Goal: Transaction & Acquisition: Purchase product/service

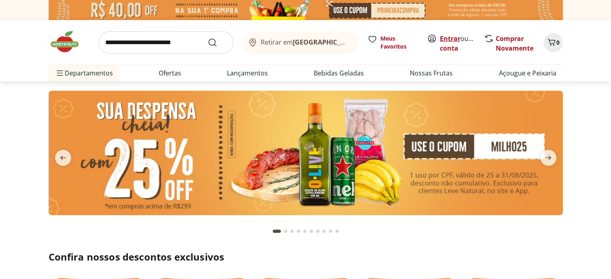
click at [458, 40] on link "Entrar" at bounding box center [450, 38] width 20 height 9
click at [498, 47] on link "Comprar Novamente" at bounding box center [515, 43] width 38 height 18
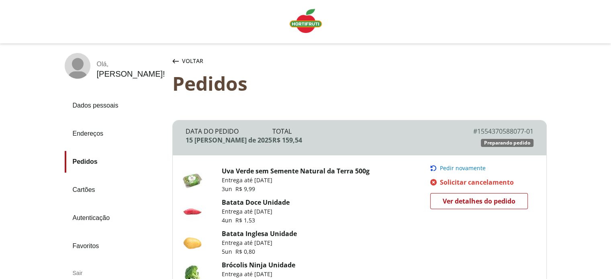
click at [437, 182] on link "Solicitar cancelamento Solicitar cancelamento" at bounding box center [481, 182] width 103 height 9
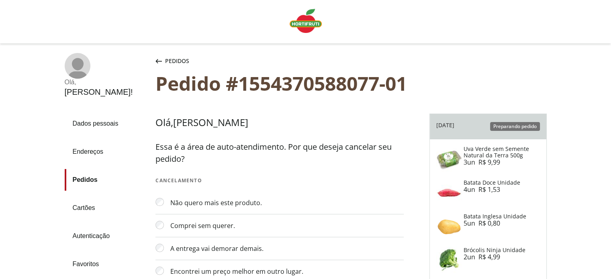
click at [160, 61] on icon "button" at bounding box center [159, 61] width 6 height 4
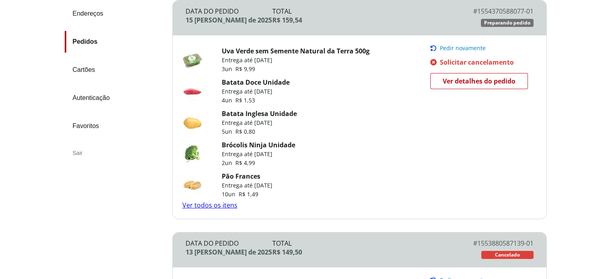
scroll to position [121, 0]
click at [211, 204] on link "Ver todos os itens" at bounding box center [209, 205] width 55 height 9
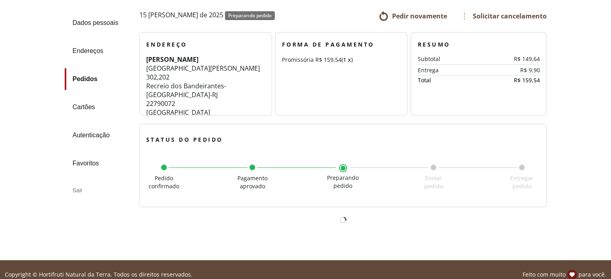
scroll to position [111, 0]
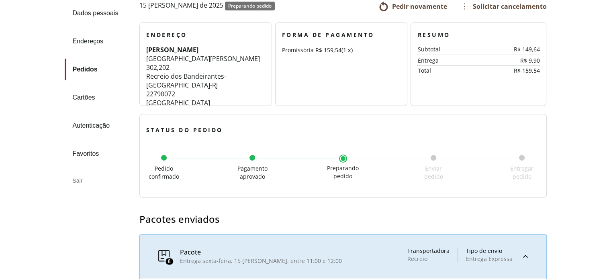
click at [434, 7] on span "Pedir novamente" at bounding box center [419, 6] width 55 height 9
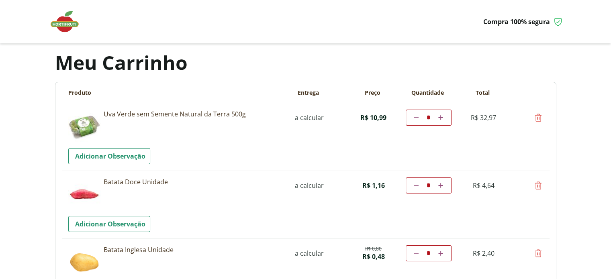
click at [413, 119] on link "Diminuir a quantidade" at bounding box center [417, 118] width 8 height 10
type input "*"
click at [413, 119] on td "Diminuir a quantidade * Aumentar a quantidade" at bounding box center [429, 118] width 46 height 16
click at [413, 117] on link at bounding box center [417, 118] width 8 height 10
type input "*"
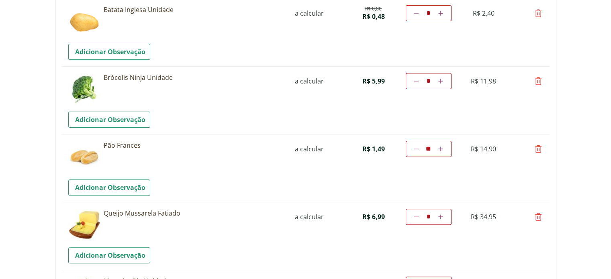
scroll to position [241, 0]
click at [539, 146] on icon at bounding box center [539, 148] width 10 height 10
type input "*"
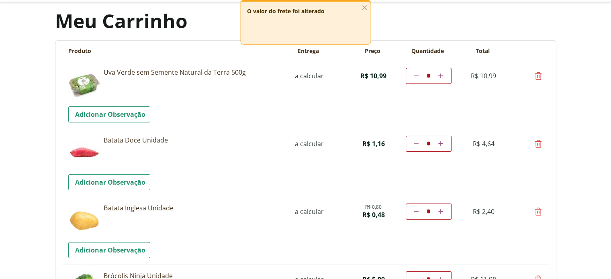
scroll to position [0, 0]
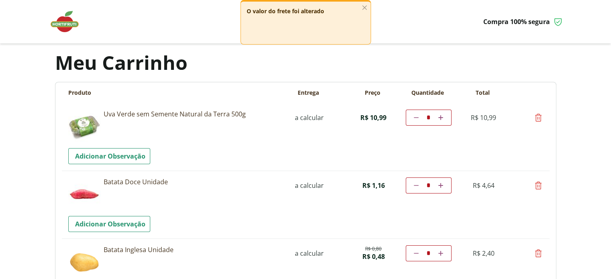
click at [541, 117] on icon at bounding box center [539, 118] width 10 height 10
type input "*"
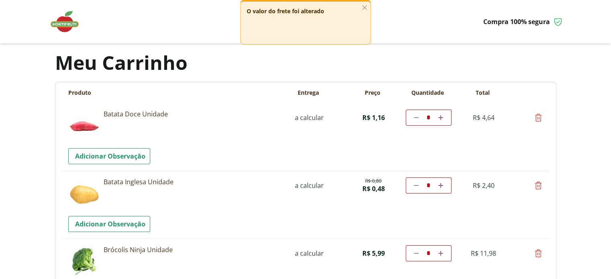
click at [65, 27] on img at bounding box center [69, 22] width 40 height 24
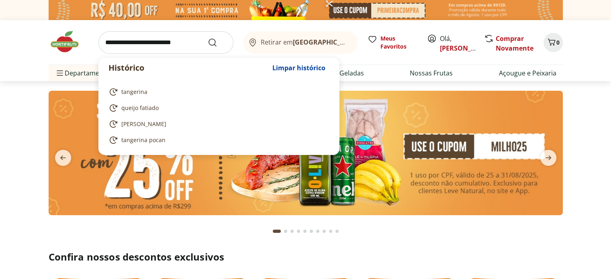
click at [191, 40] on input "search" at bounding box center [165, 42] width 135 height 23
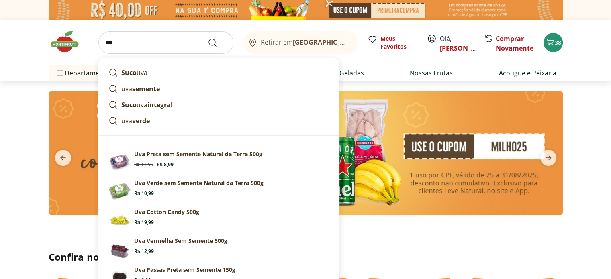
type input "***"
click at [208, 38] on button "Submit Search" at bounding box center [217, 43] width 19 height 10
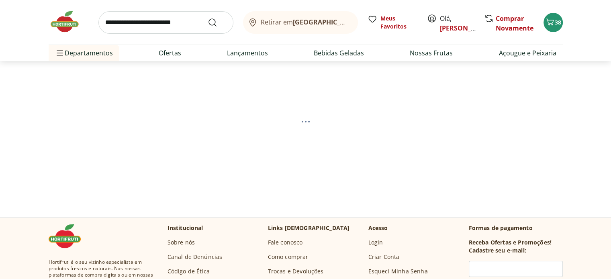
select select "**********"
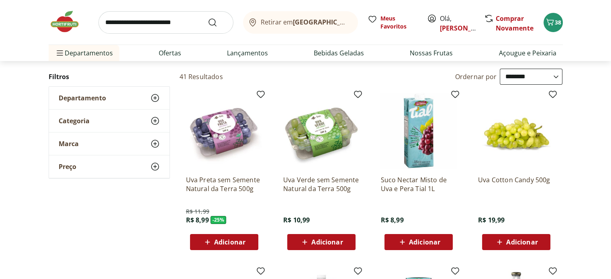
scroll to position [80, 0]
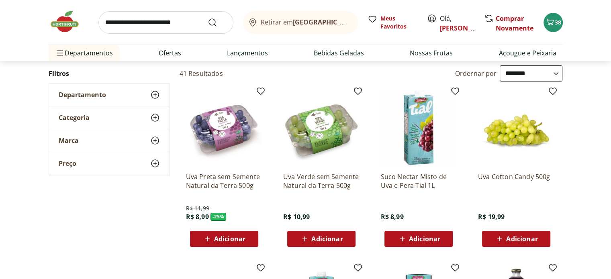
click at [233, 239] on span "Adicionar" at bounding box center [229, 239] width 31 height 6
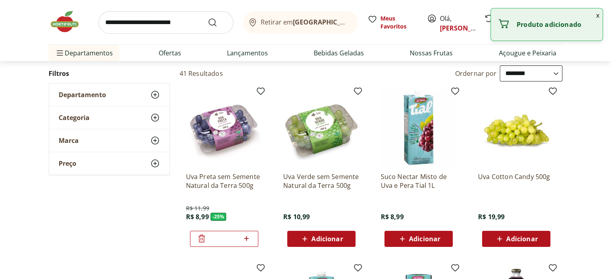
click at [244, 237] on icon at bounding box center [247, 239] width 10 height 10
click at [243, 237] on icon at bounding box center [247, 239] width 10 height 10
type input "*"
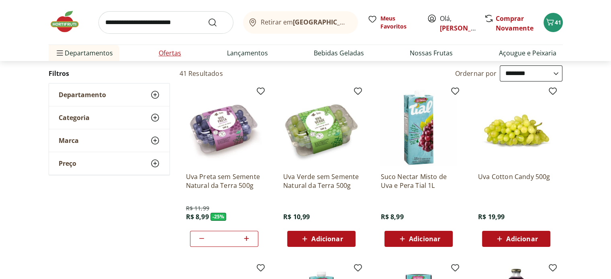
click at [179, 57] on link "Ofertas" at bounding box center [170, 53] width 23 height 10
select select "**********"
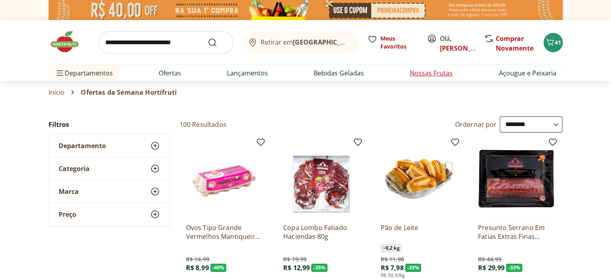
click at [428, 72] on link "Nossas Frutas" at bounding box center [431, 73] width 43 height 10
select select "**********"
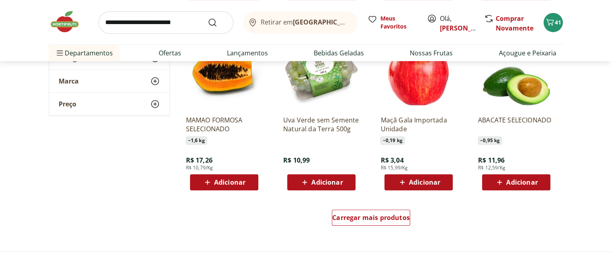
scroll to position [563, 0]
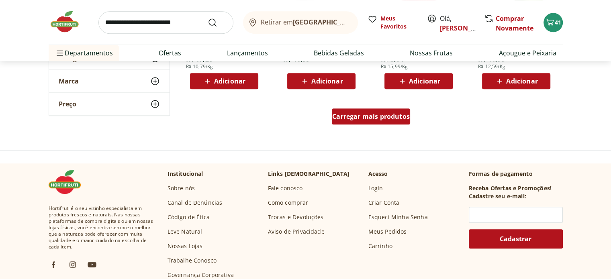
click at [349, 120] on span "Carregar mais produtos" at bounding box center [371, 116] width 78 height 6
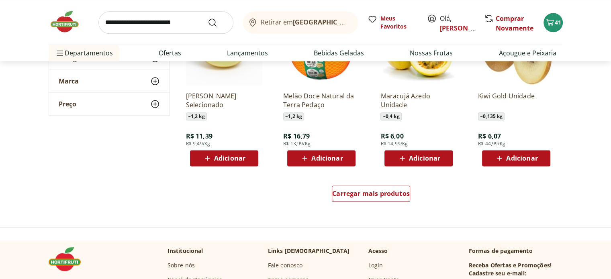
scroll to position [1045, 0]
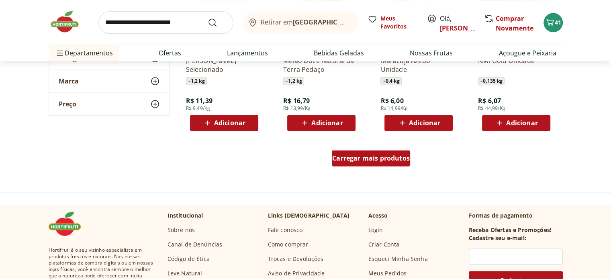
click at [371, 158] on span "Carregar mais produtos" at bounding box center [371, 158] width 78 height 6
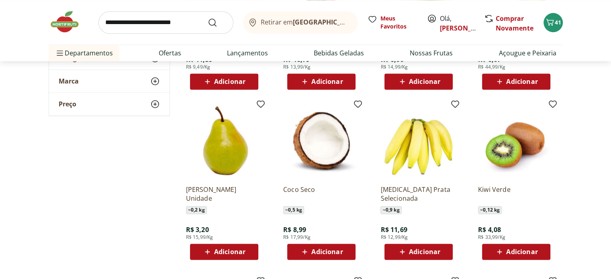
scroll to position [1085, 0]
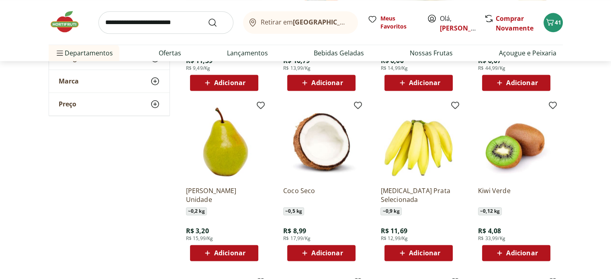
click at [432, 252] on span "Adicionar" at bounding box center [424, 253] width 31 height 6
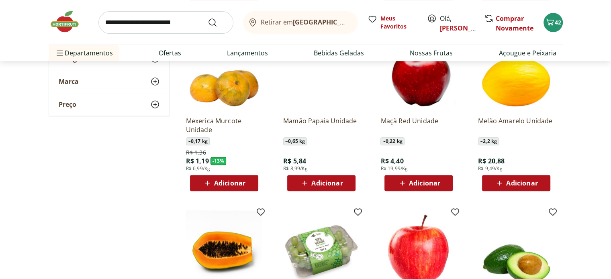
scroll to position [281, 0]
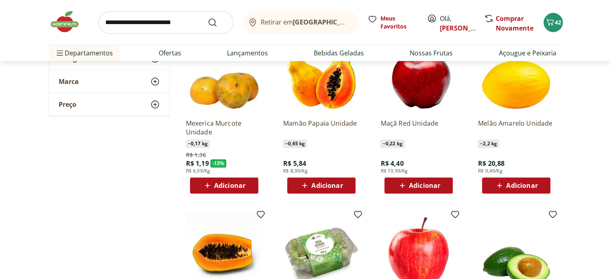
click at [230, 181] on span "Adicionar" at bounding box center [224, 186] width 43 height 10
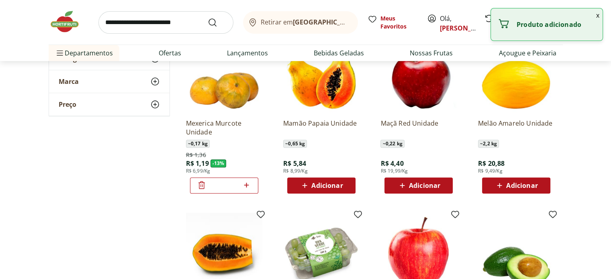
click at [238, 186] on input "*" at bounding box center [224, 185] width 35 height 9
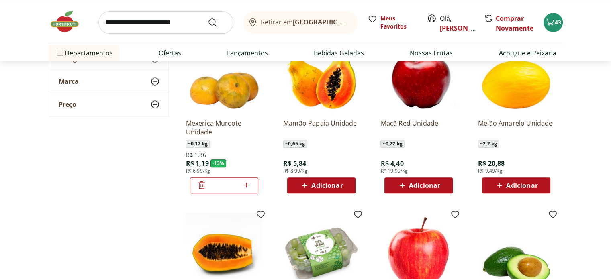
type input "**"
click at [257, 152] on div "Mexerica Murcote Unidade ~ 0,17 kg R$ 1,36 R$ 1,19 - 13 % R$ 6,99/Kg **" at bounding box center [224, 153] width 76 height 81
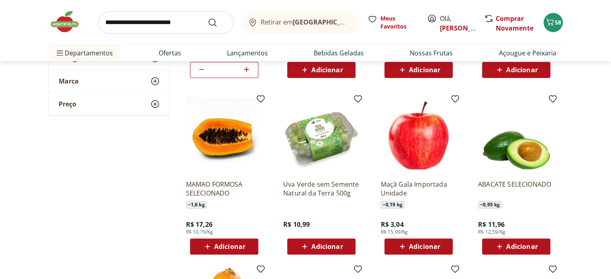
scroll to position [362, 0]
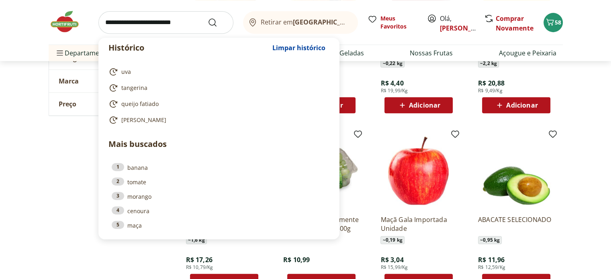
click at [143, 28] on input "search" at bounding box center [165, 22] width 135 height 23
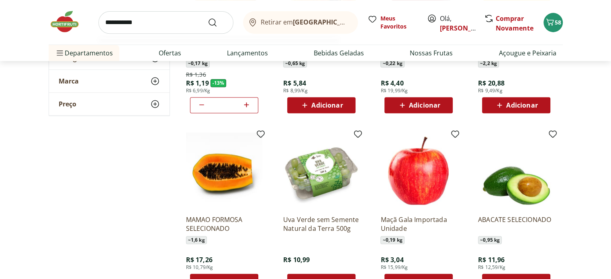
type input "**********"
click at [208, 18] on button "Submit Search" at bounding box center [217, 23] width 19 height 10
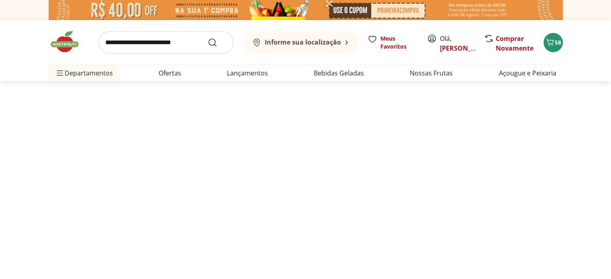
select select "**********"
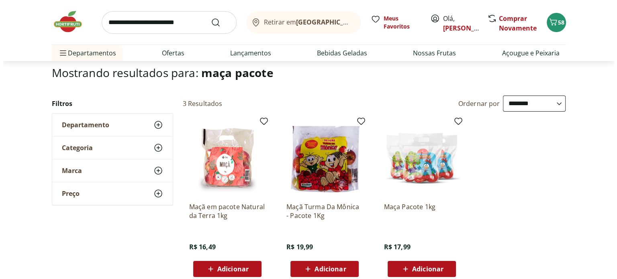
scroll to position [80, 0]
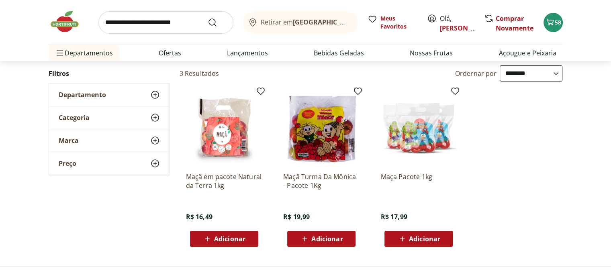
click at [326, 241] on span "Adicionar" at bounding box center [326, 239] width 31 height 6
click at [561, 19] on span "59" at bounding box center [558, 22] width 6 height 8
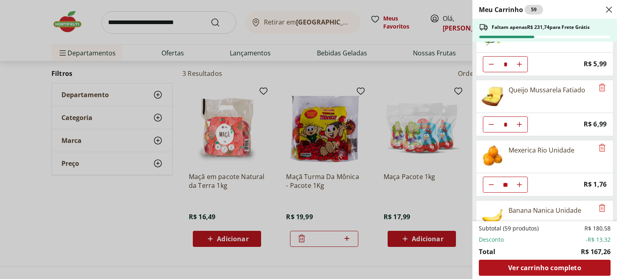
scroll to position [161, 0]
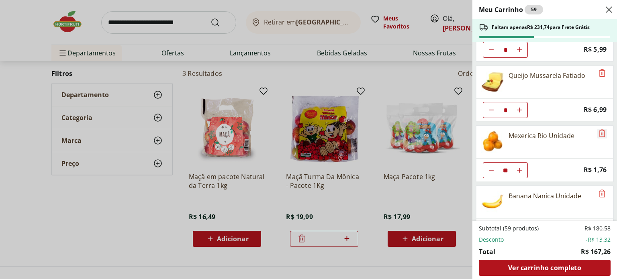
click at [599, 130] on icon "Remove" at bounding box center [602, 133] width 6 height 8
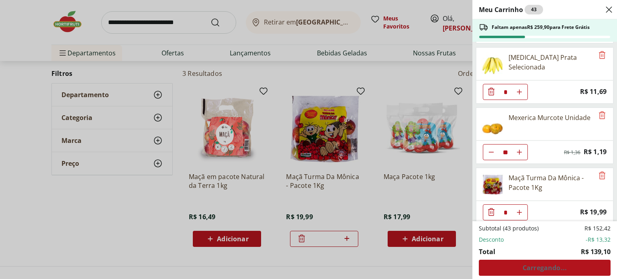
scroll to position [362, 0]
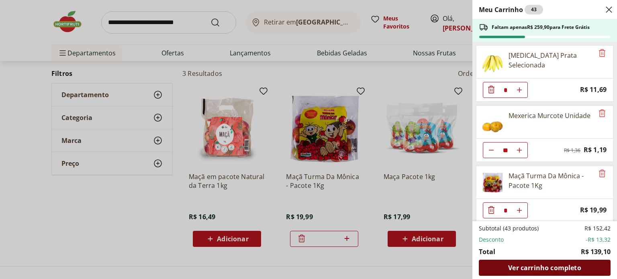
click at [555, 273] on div "Ver carrinho completo" at bounding box center [545, 268] width 132 height 16
